Goal: Information Seeking & Learning: Learn about a topic

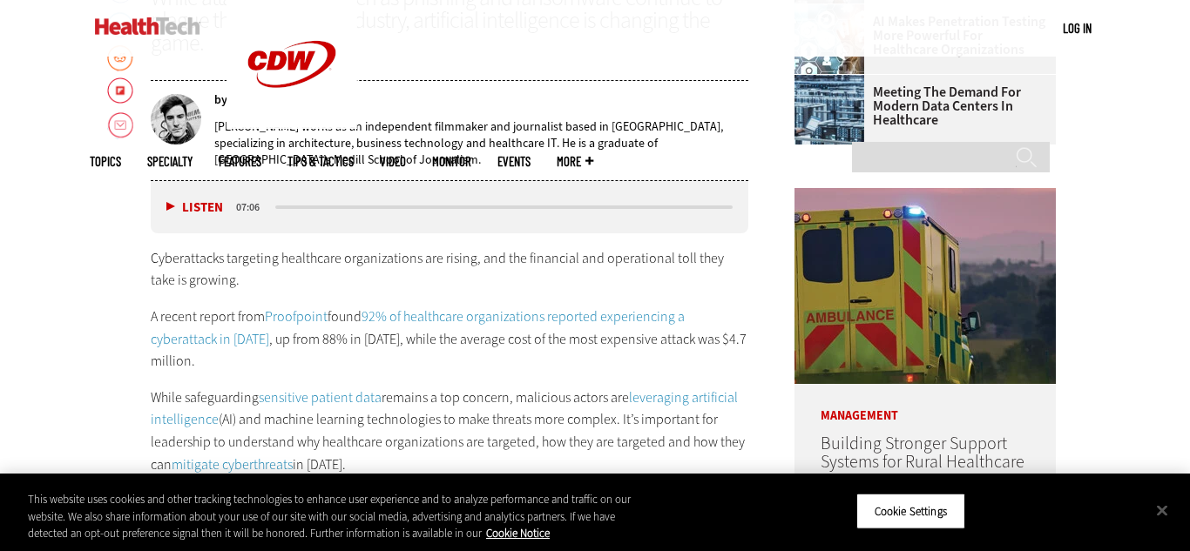
scroll to position [786, 0]
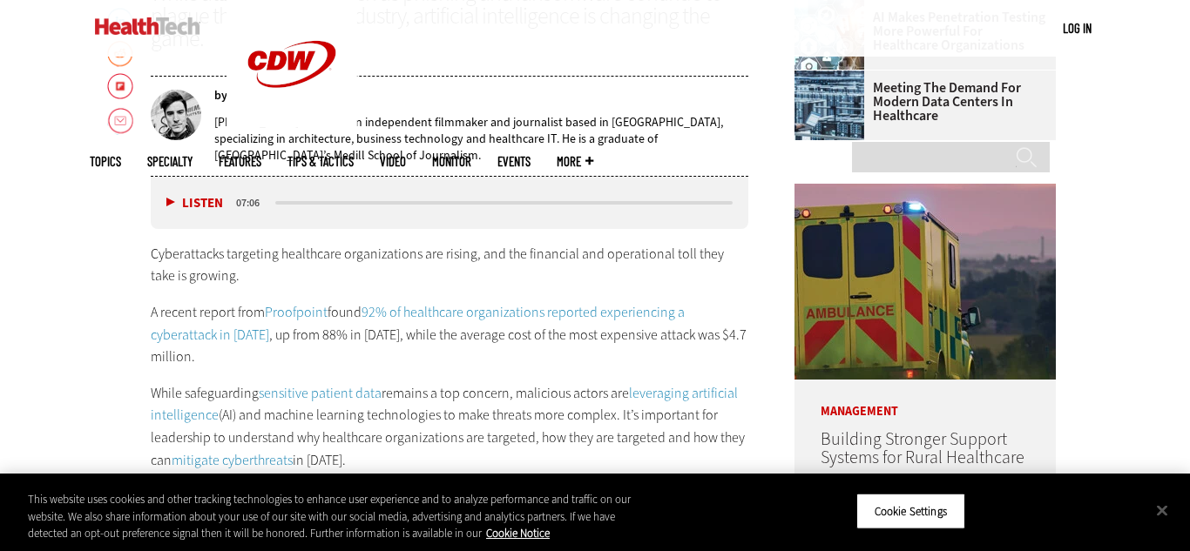
click at [685, 276] on p "Cyberattacks targeting healthcare organizations are rising, and the financial a…" at bounding box center [449, 265] width 597 height 44
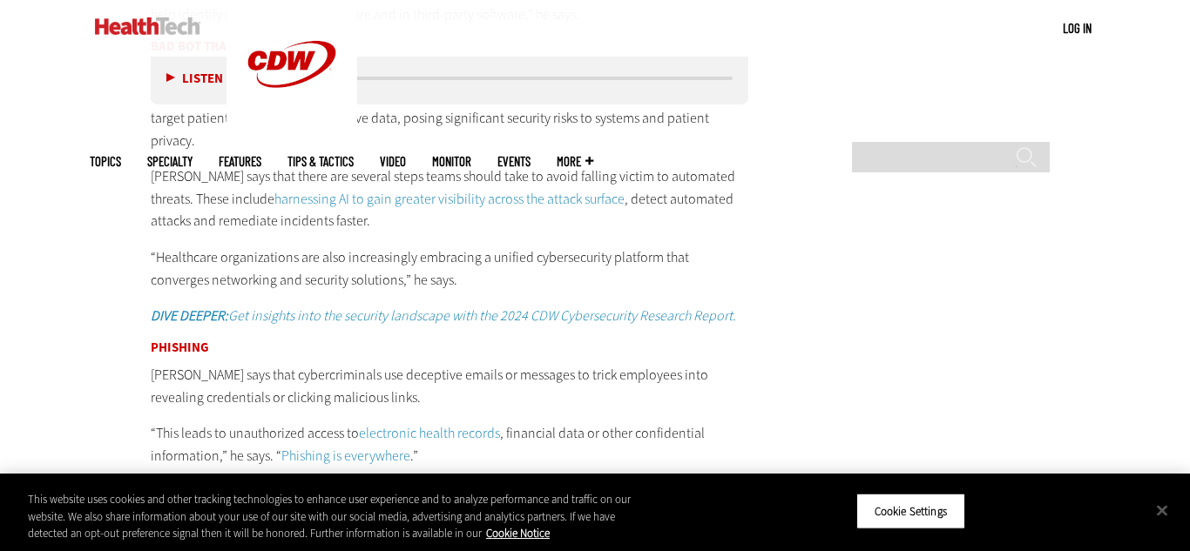
scroll to position [3093, 0]
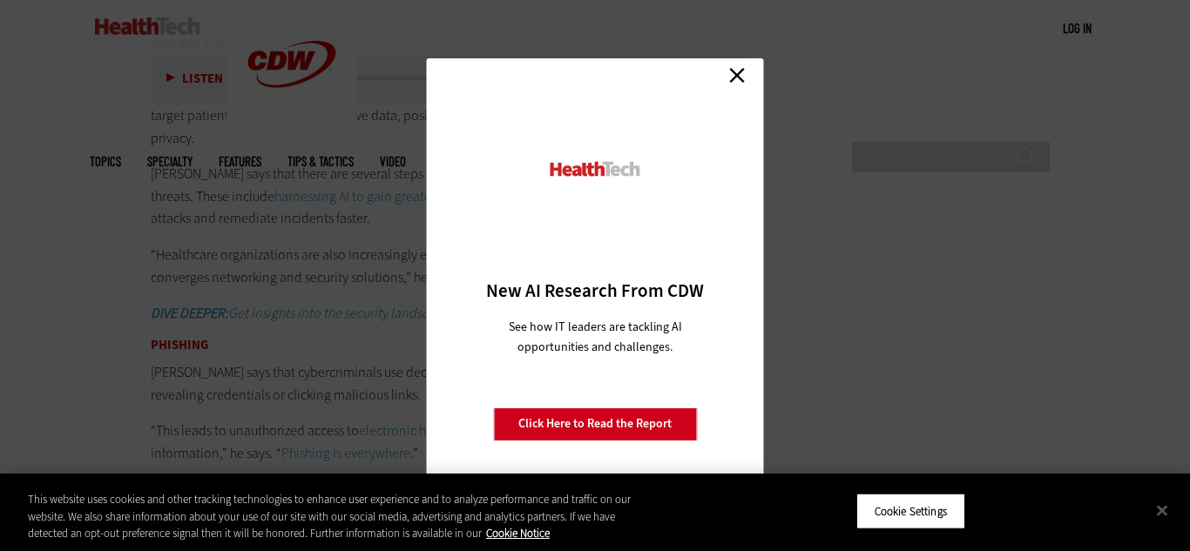
click at [736, 69] on link "Close" at bounding box center [737, 76] width 26 height 26
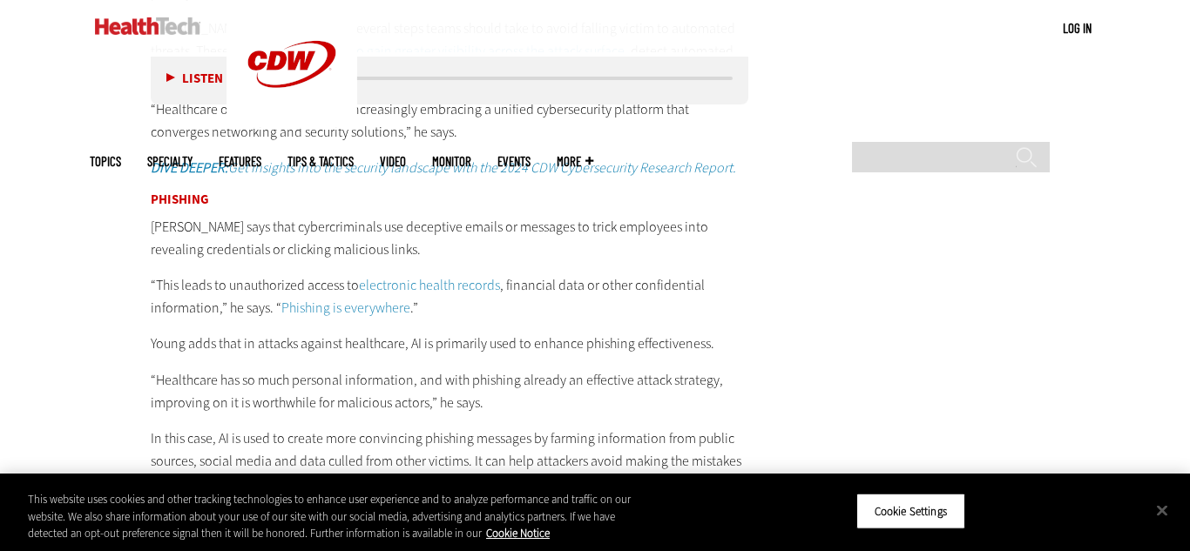
scroll to position [3239, 0]
click at [905, 509] on button "Cookie Settings" at bounding box center [910, 511] width 109 height 37
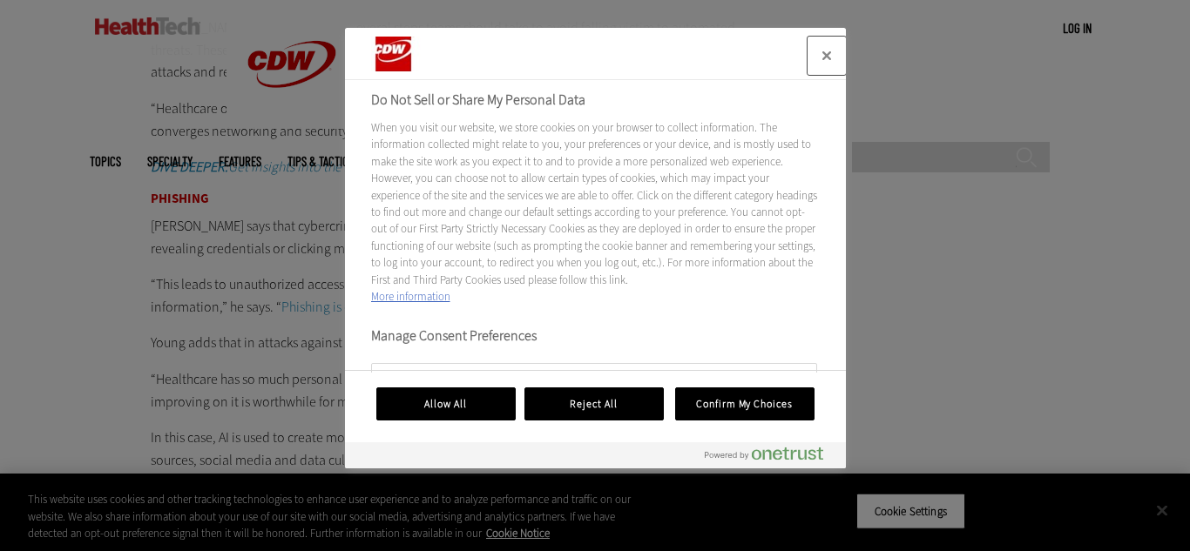
click at [833, 50] on button "Close" at bounding box center [826, 56] width 38 height 38
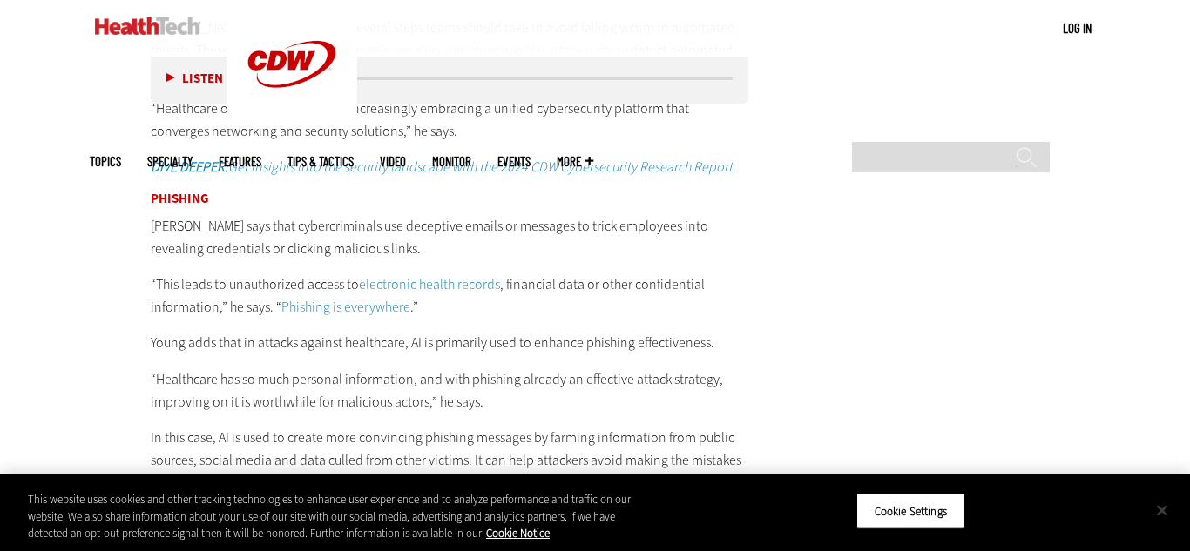
click at [1164, 511] on button "Close" at bounding box center [1162, 510] width 38 height 38
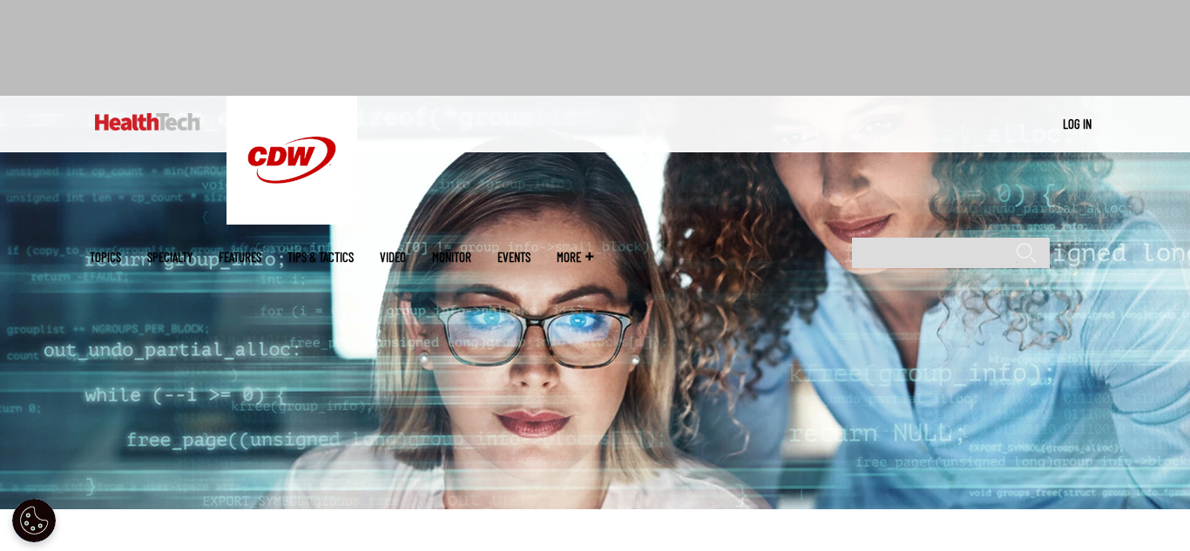
scroll to position [0, 0]
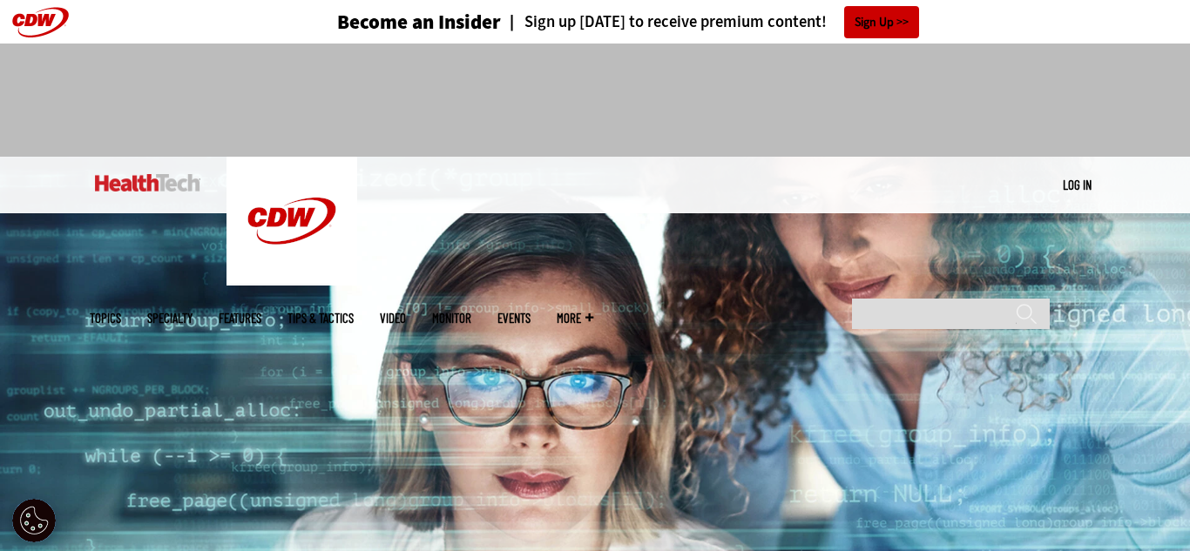
click at [530, 312] on link "Events" at bounding box center [513, 318] width 33 height 13
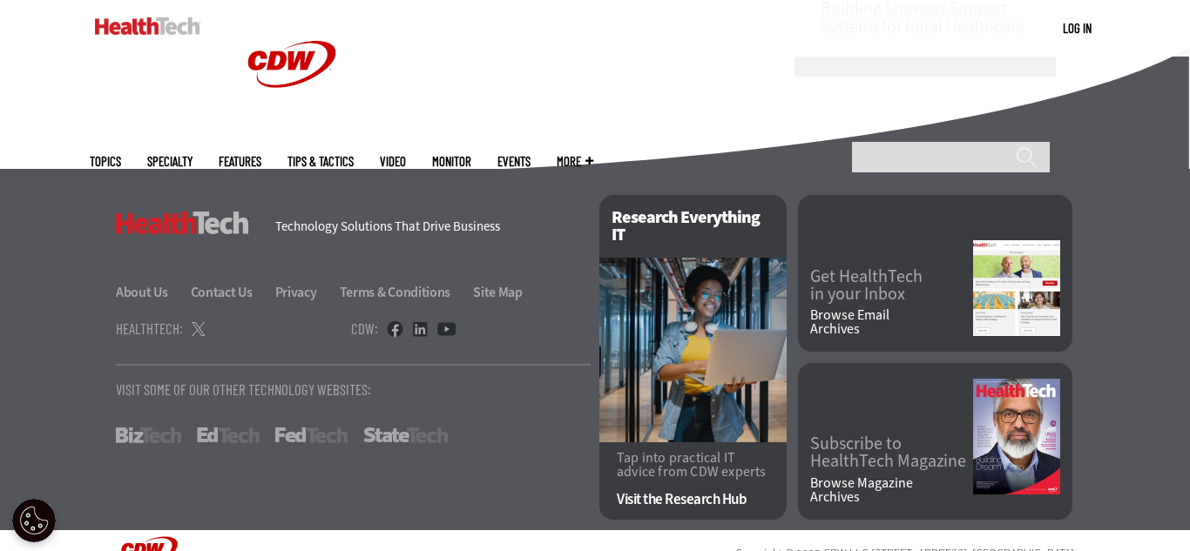
scroll to position [1199, 0]
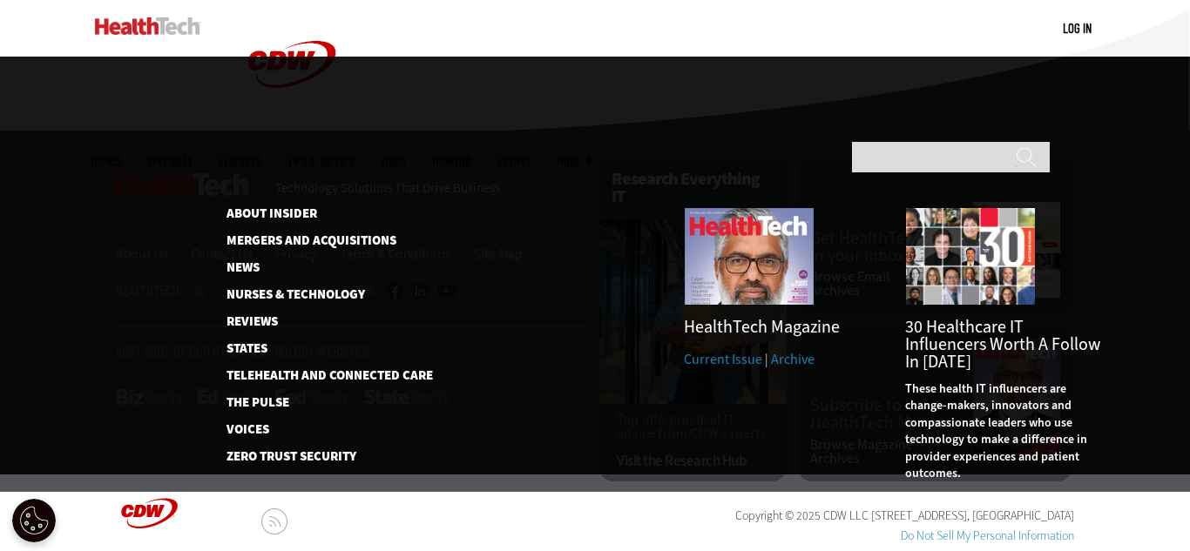
click at [593, 155] on span "More" at bounding box center [575, 161] width 37 height 13
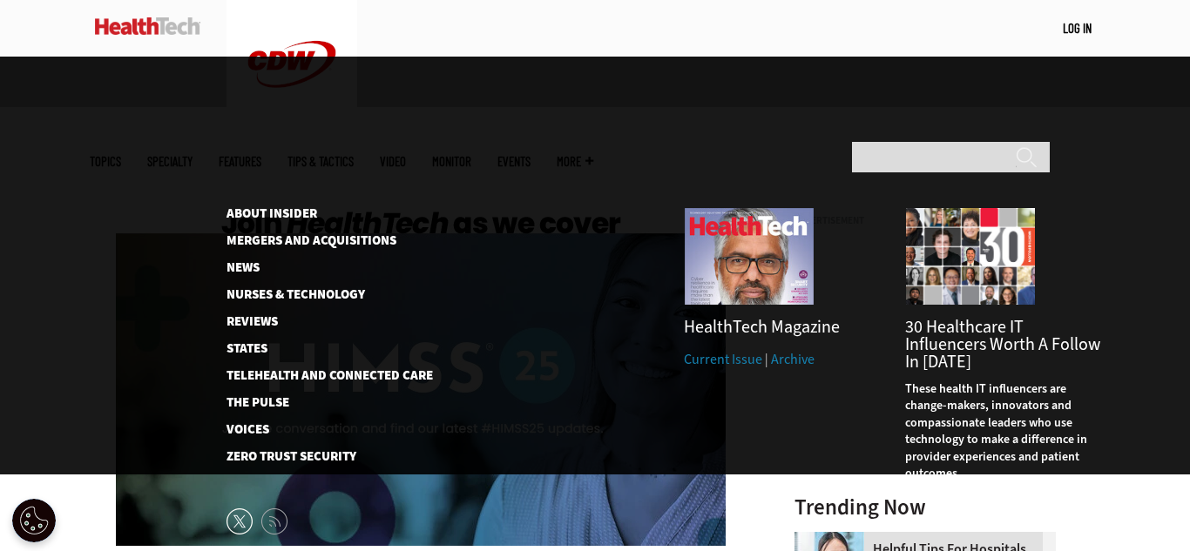
scroll to position [0, 0]
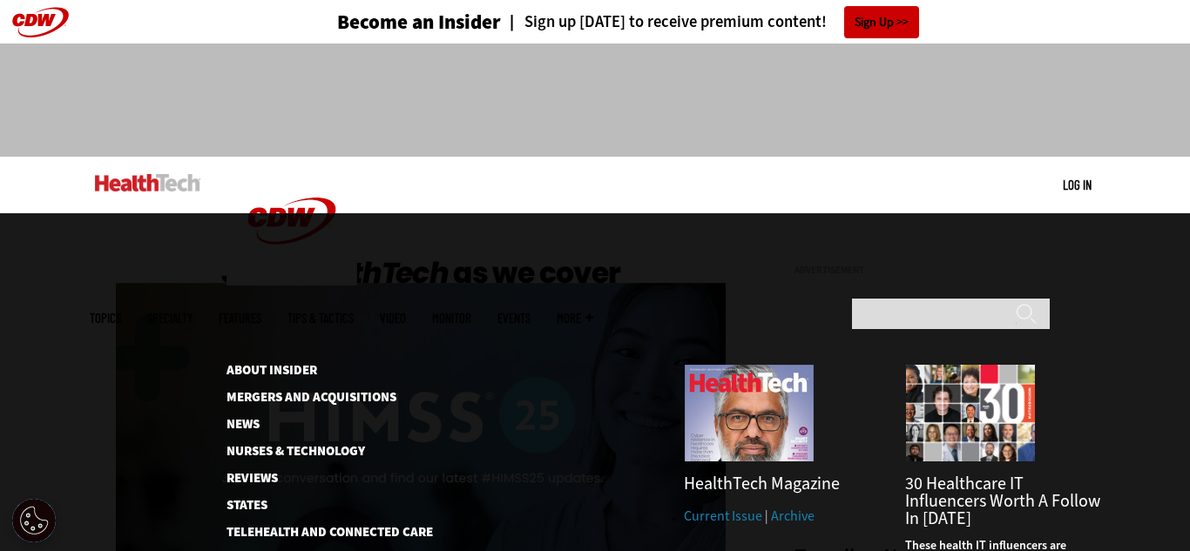
click at [242, 290] on ul "Topics Specialty Features Tips & Tactics Video MonITor Events More Search" at bounding box center [355, 318] width 530 height 57
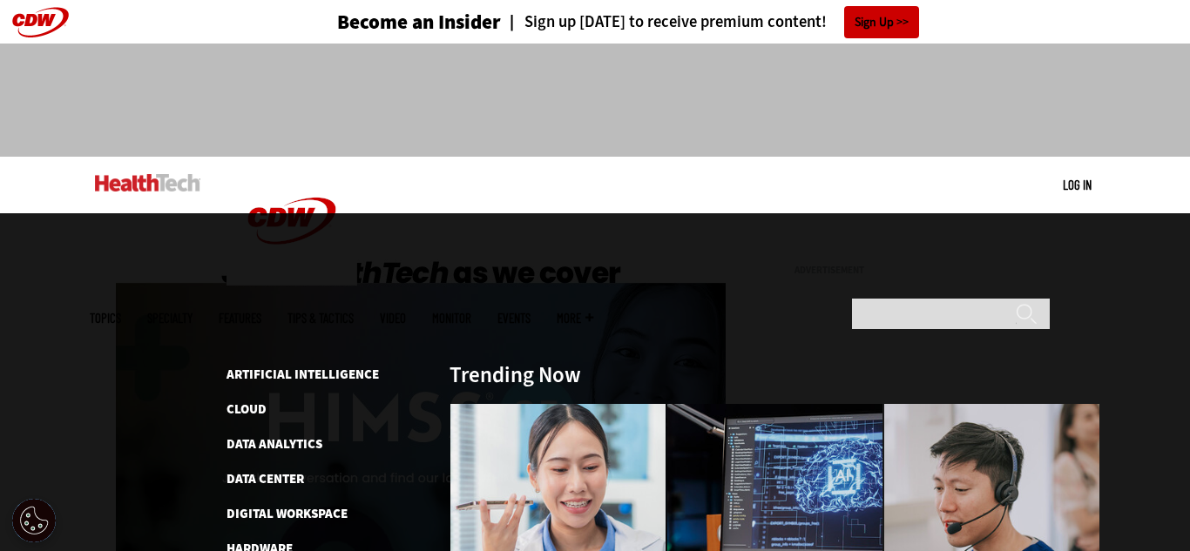
click at [121, 312] on span "Topics" at bounding box center [105, 318] width 31 height 13
click at [192, 312] on span "Specialty" at bounding box center [169, 318] width 45 height 13
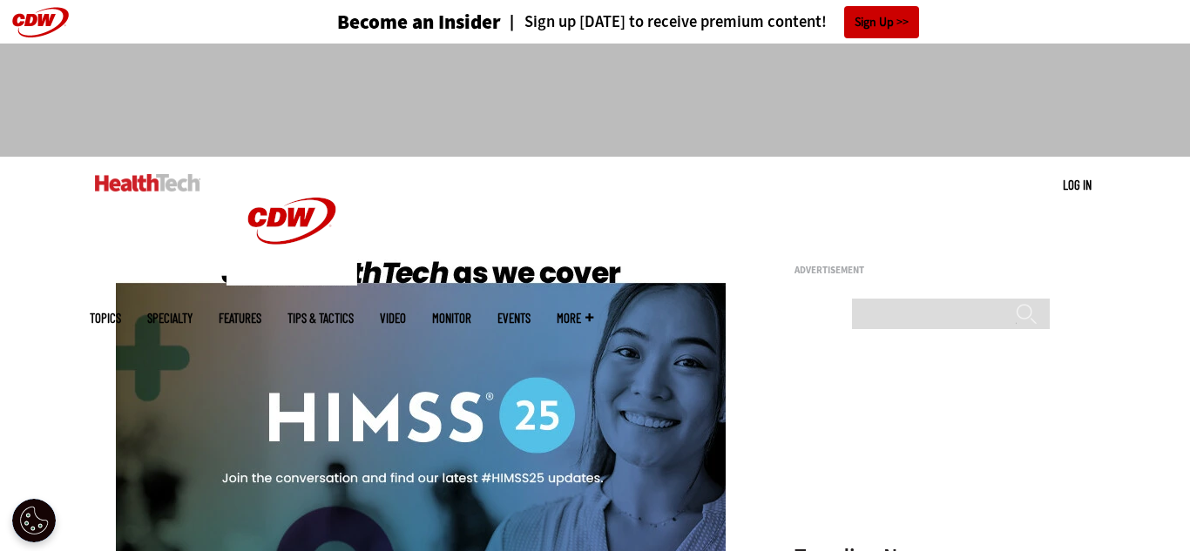
scroll to position [1, 0]
